Goal: Information Seeking & Learning: Learn about a topic

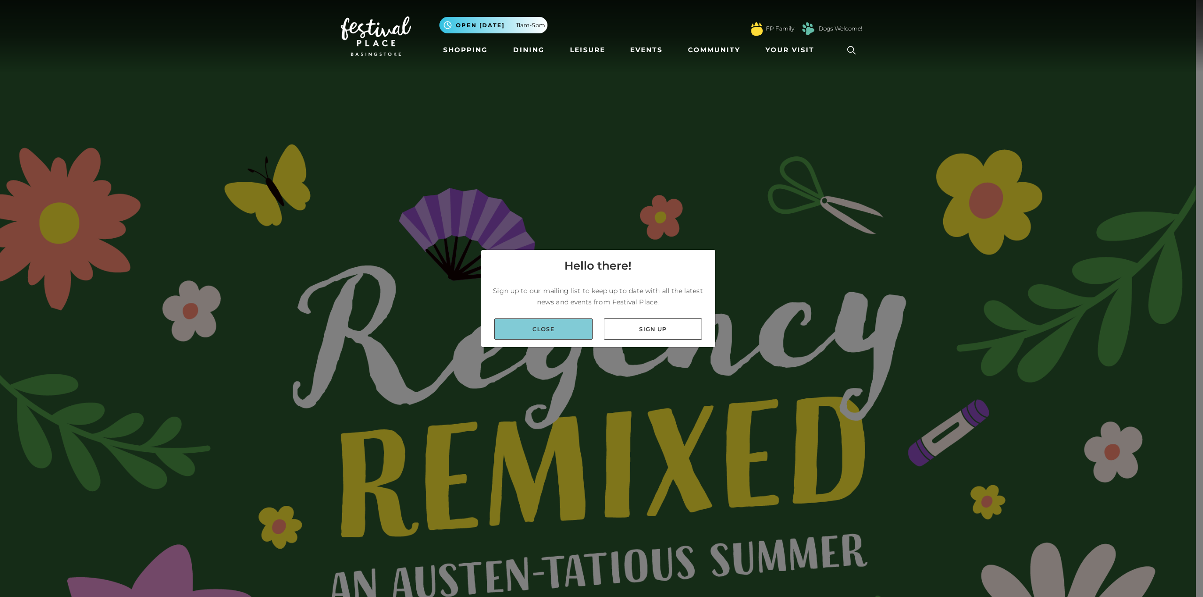
click at [557, 330] on link "Close" at bounding box center [543, 329] width 98 height 21
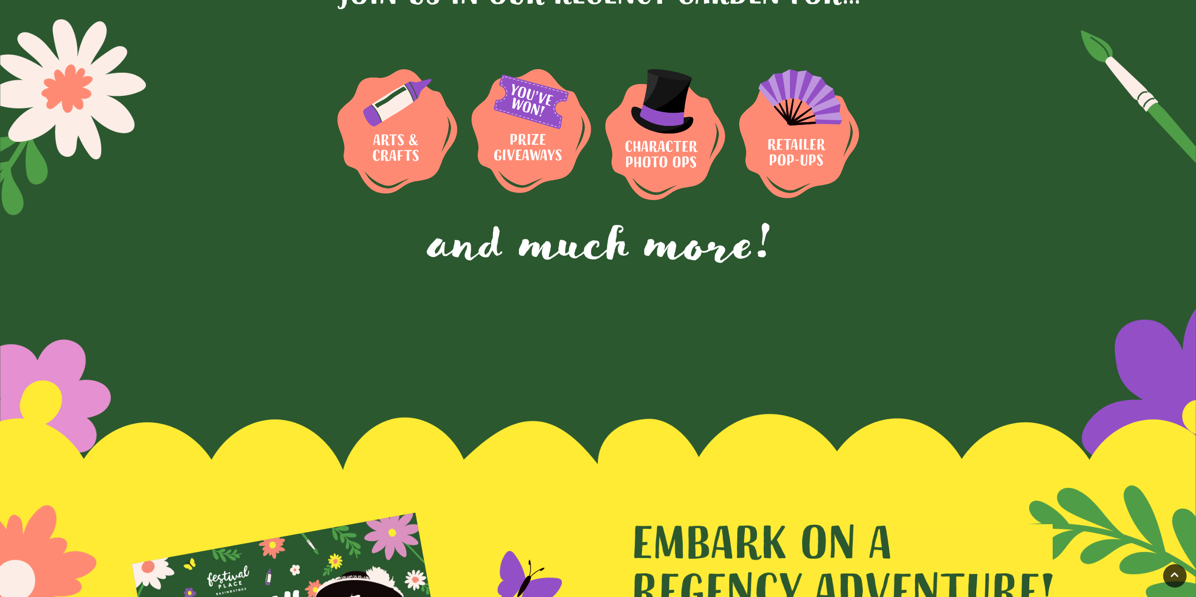
scroll to position [3527, 0]
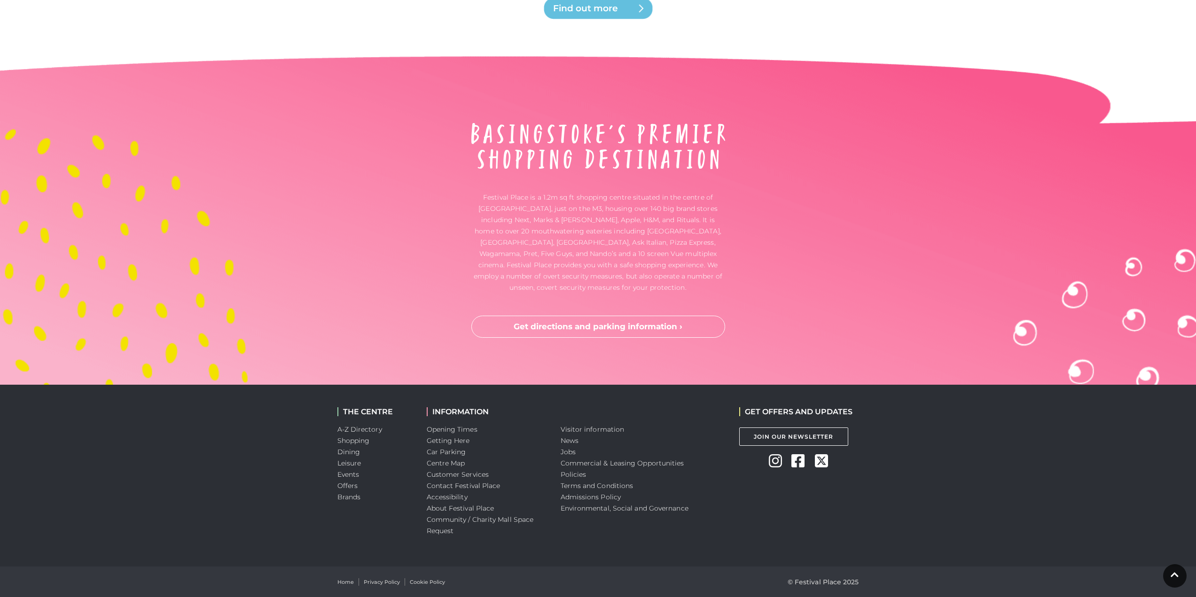
drag, startPoint x: 689, startPoint y: 38, endPoint x: 660, endPoint y: 343, distance: 306.7
click at [571, 456] on link "Jobs" at bounding box center [567, 452] width 15 height 8
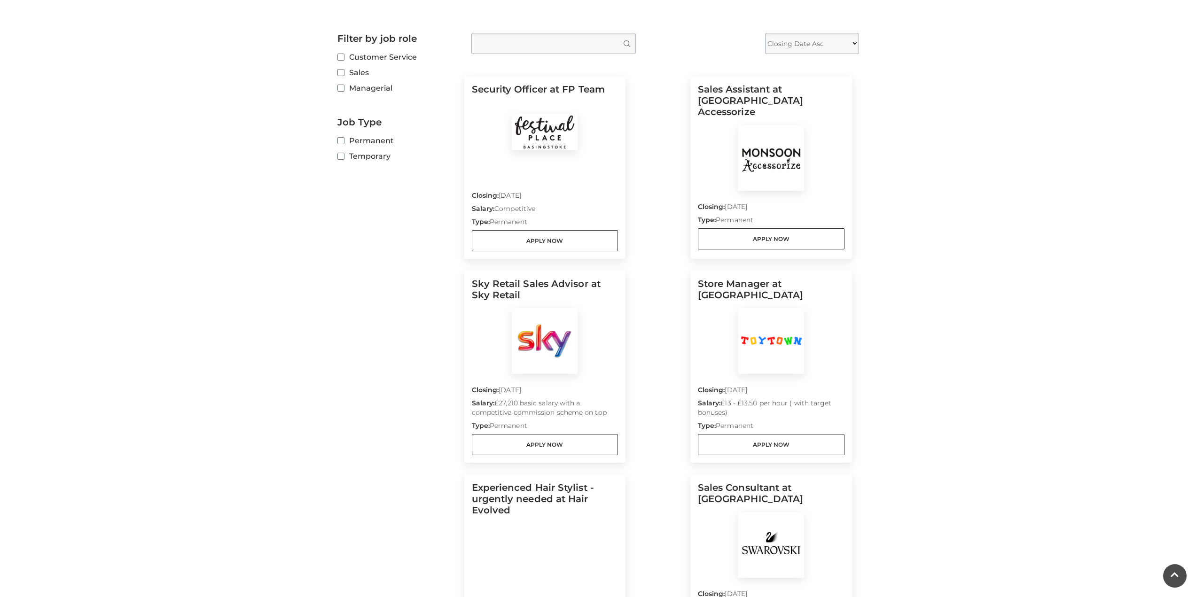
scroll to position [188, 0]
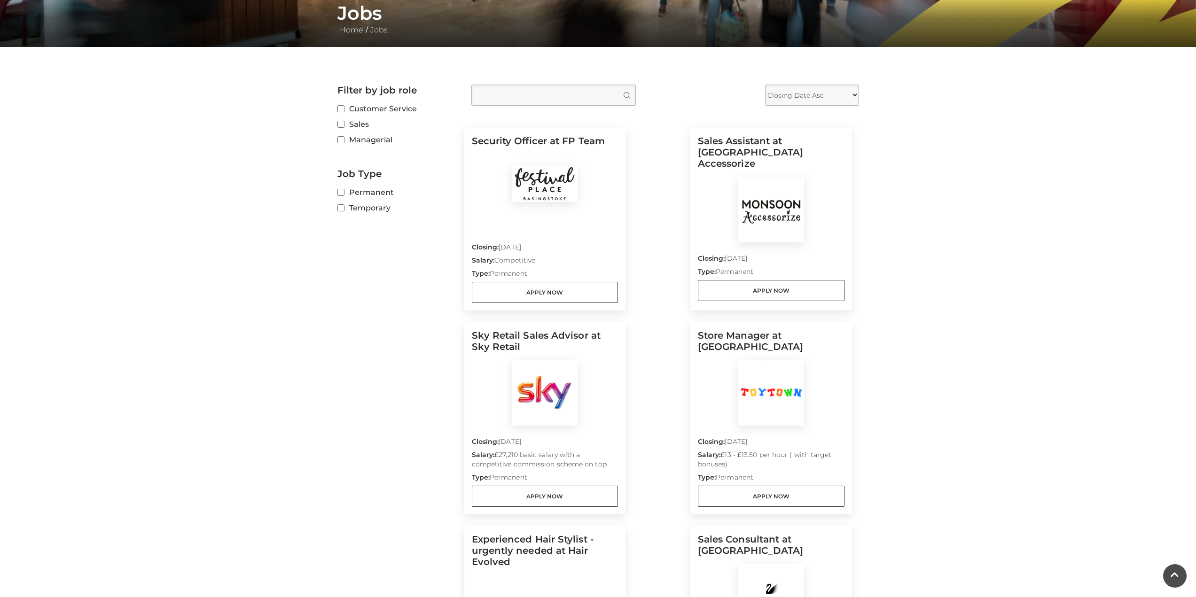
click at [379, 211] on label "Temporary" at bounding box center [397, 208] width 120 height 12
click at [343, 211] on input "Temporary" at bounding box center [340, 208] width 6 height 6
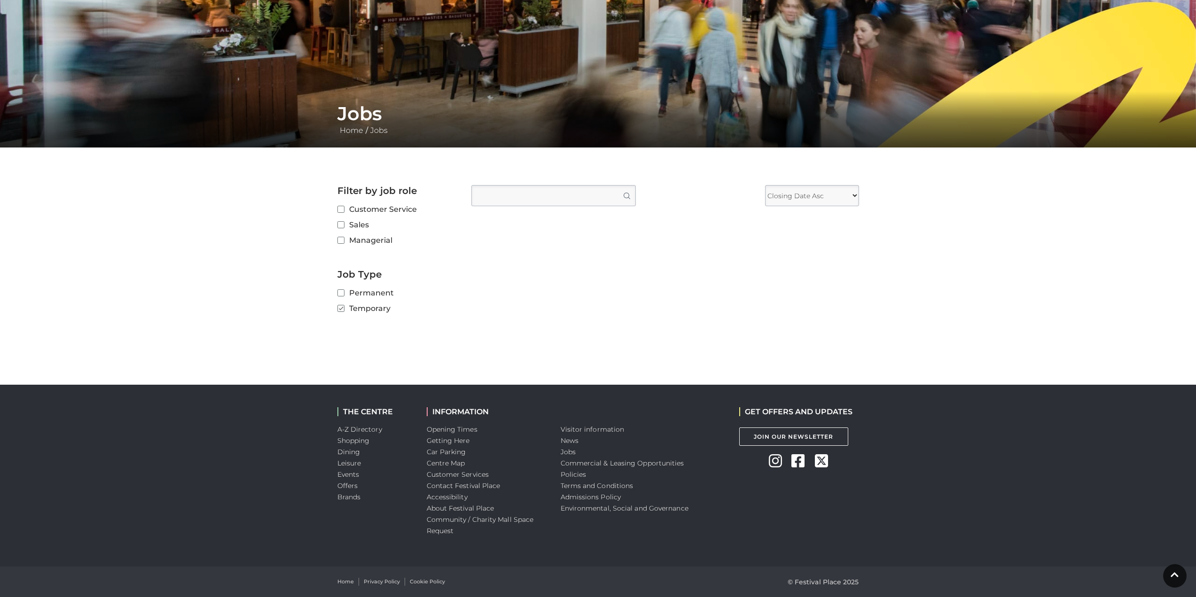
click at [367, 310] on label "Temporary" at bounding box center [397, 309] width 120 height 12
click at [343, 310] on input "Temporary" at bounding box center [340, 309] width 6 height 6
checkbox input "false"
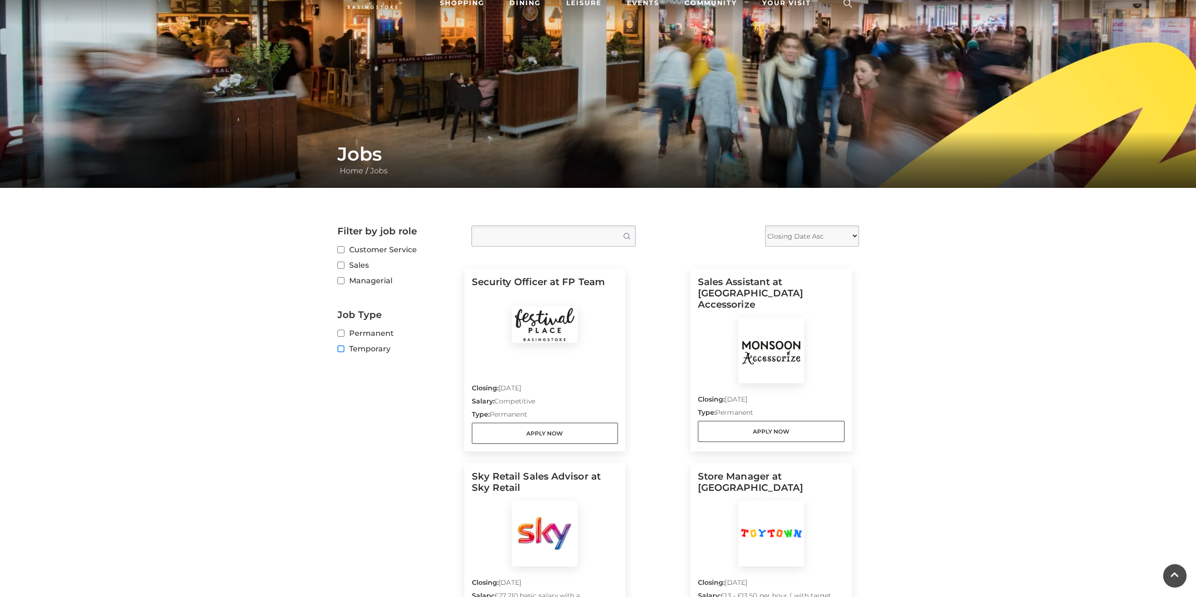
scroll to position [0, 0]
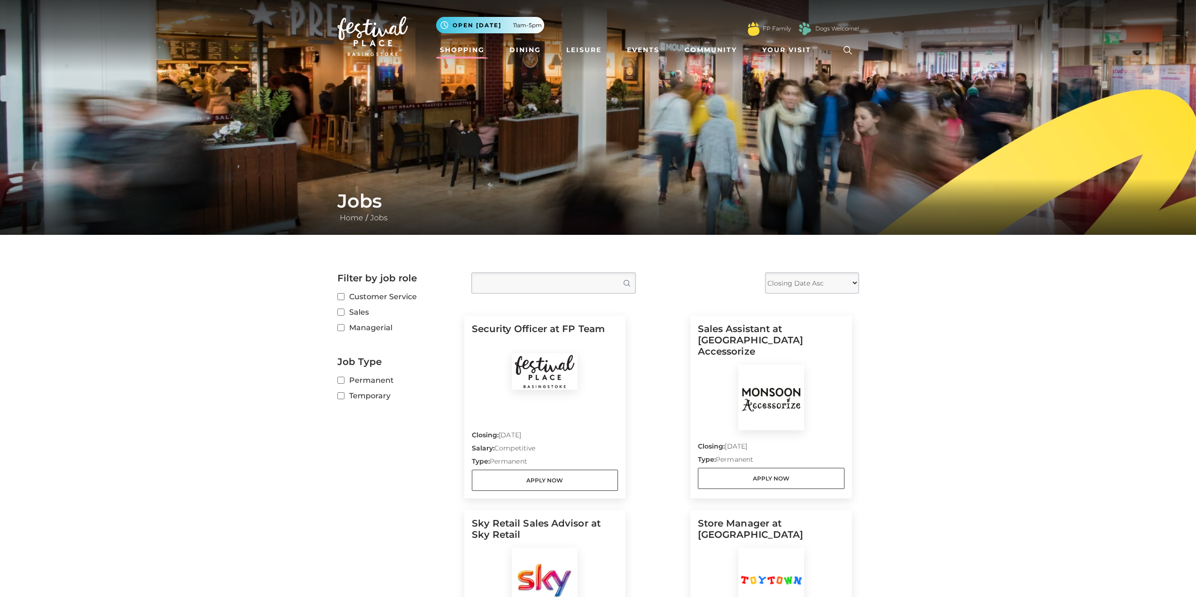
click at [464, 43] on link "Shopping" at bounding box center [462, 49] width 52 height 17
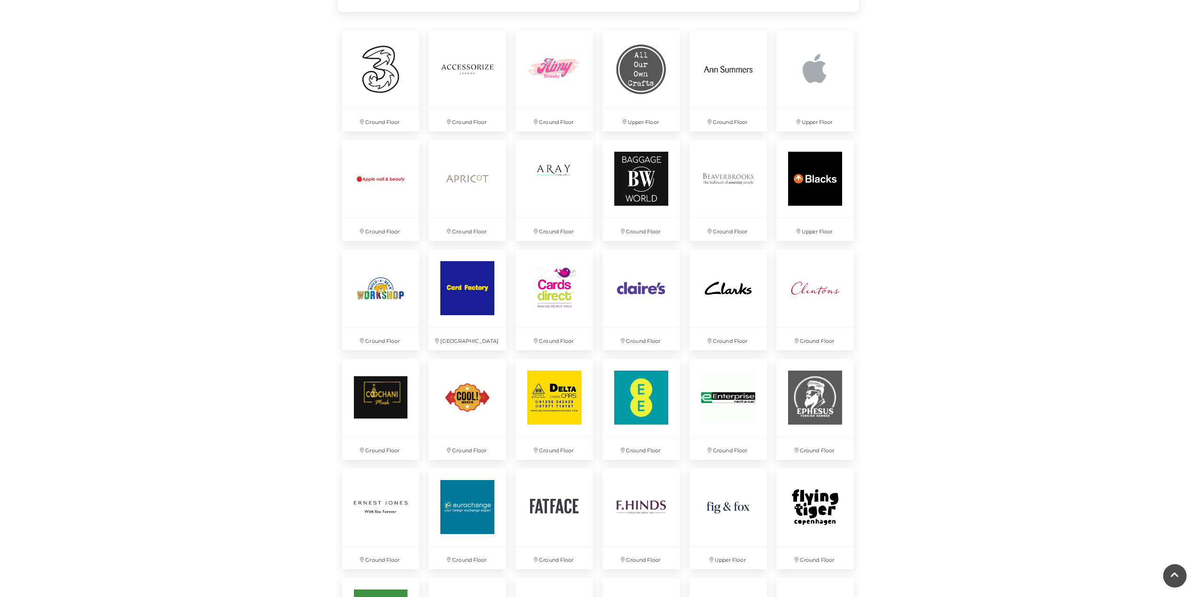
scroll to position [705, 0]
